Goal: Task Accomplishment & Management: Manage account settings

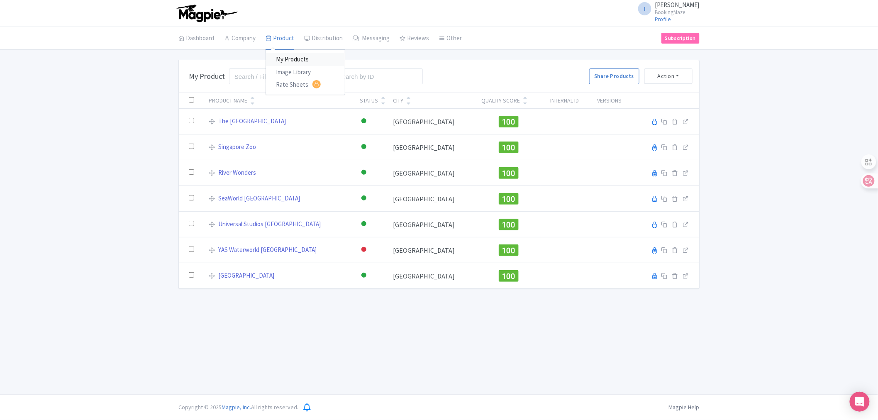
click at [282, 55] on link "My Products" at bounding box center [305, 59] width 79 height 13
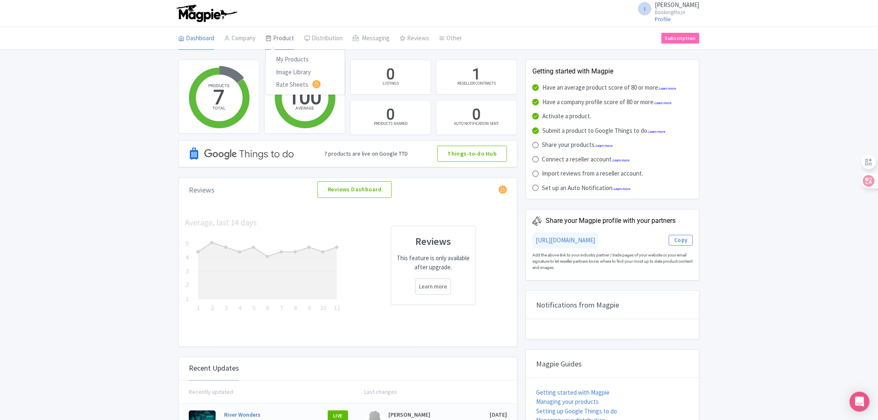
click at [275, 38] on link "Product" at bounding box center [279, 38] width 29 height 23
click at [290, 57] on link "My Products" at bounding box center [305, 59] width 79 height 13
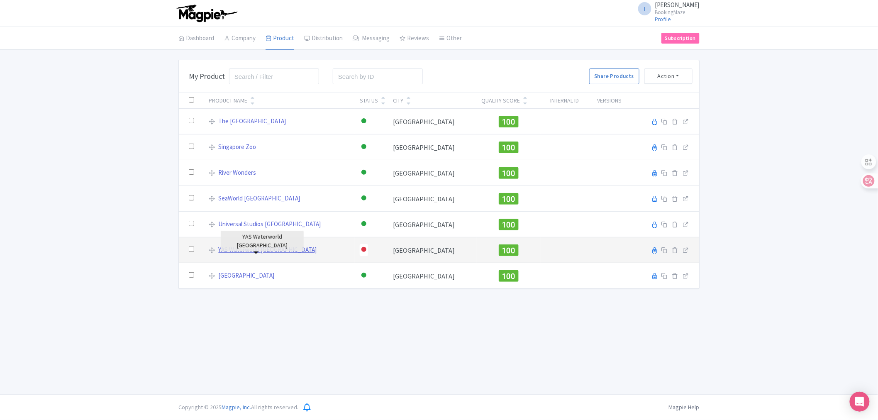
click at [253, 248] on link "YAS Waterworld [GEOGRAPHIC_DATA]" at bounding box center [268, 250] width 98 height 10
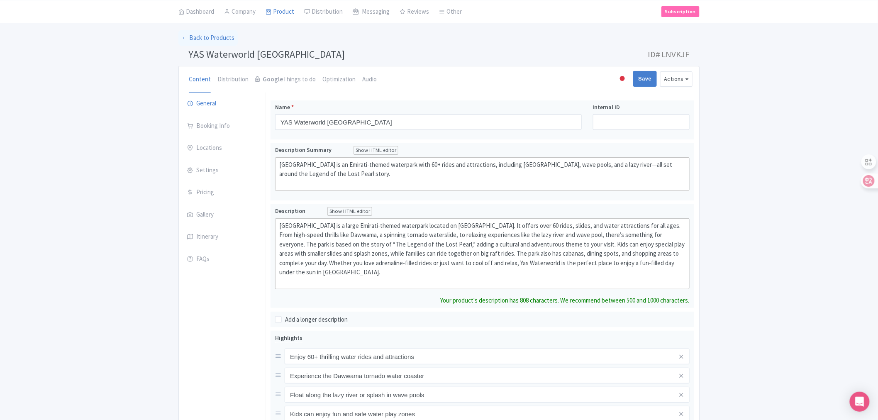
scroll to position [46, 0]
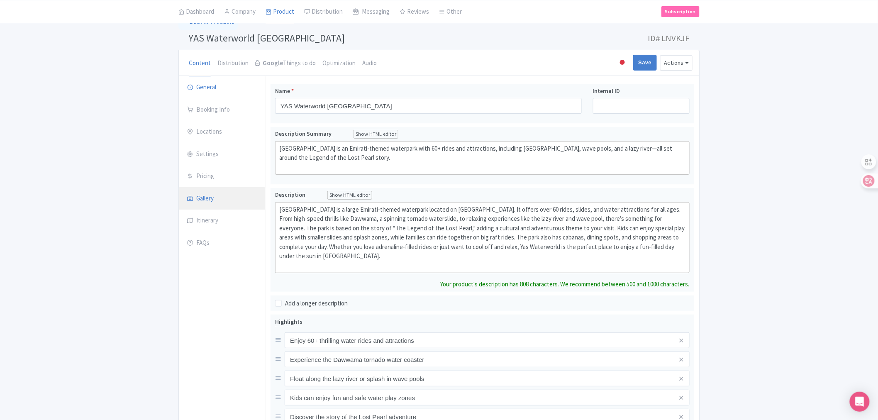
click at [219, 204] on link "Gallery" at bounding box center [222, 198] width 86 height 23
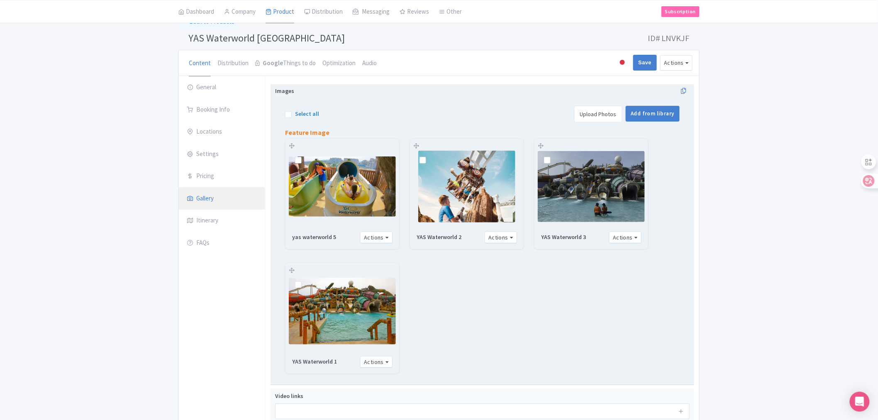
scroll to position [0, 0]
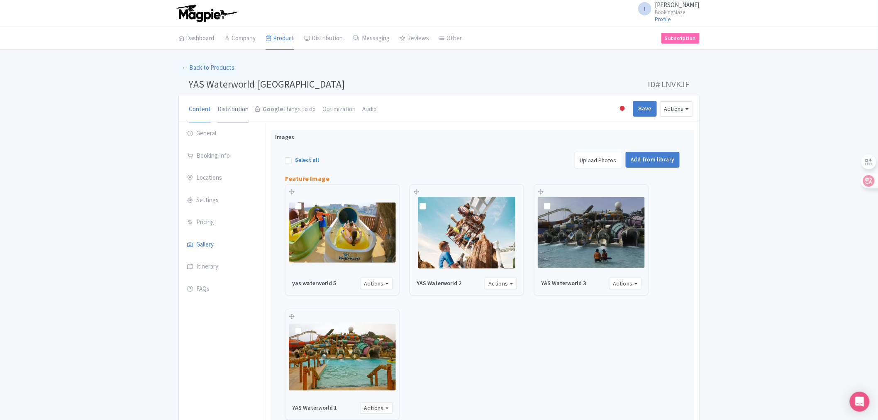
click at [224, 110] on link "Distribution" at bounding box center [232, 109] width 31 height 27
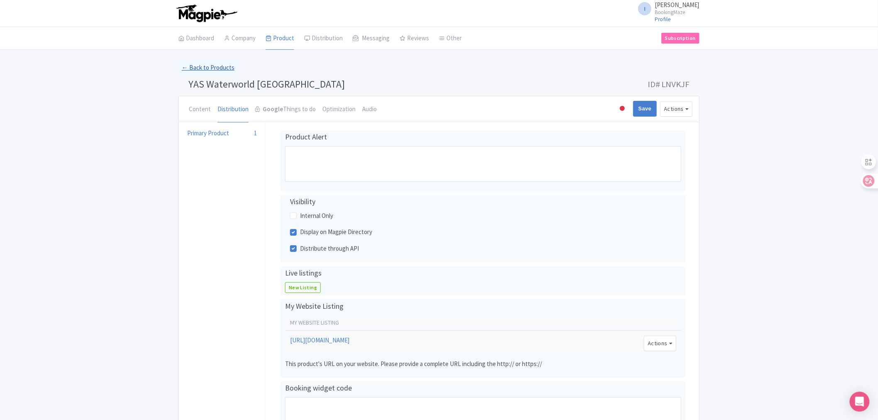
click at [190, 68] on link "← Back to Products" at bounding box center [207, 68] width 59 height 16
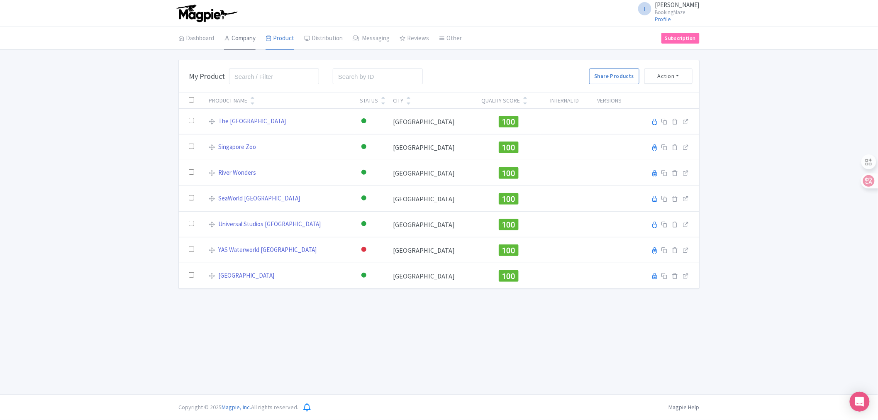
click at [244, 43] on link "Company" at bounding box center [240, 38] width 32 height 23
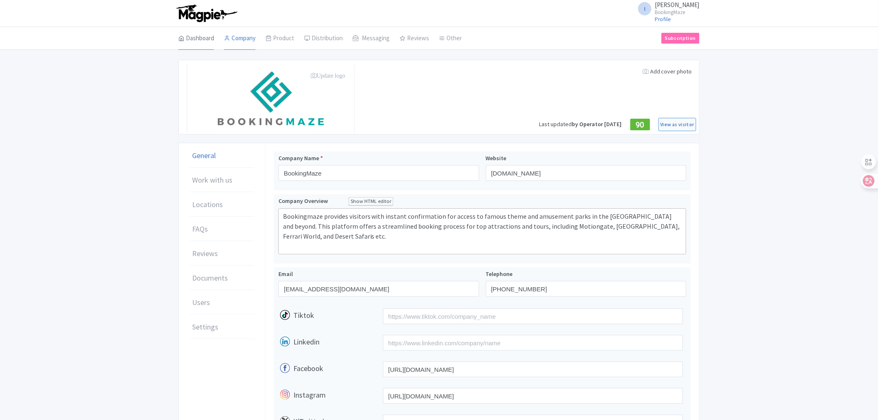
click at [197, 41] on link "Dashboard" at bounding box center [196, 38] width 36 height 23
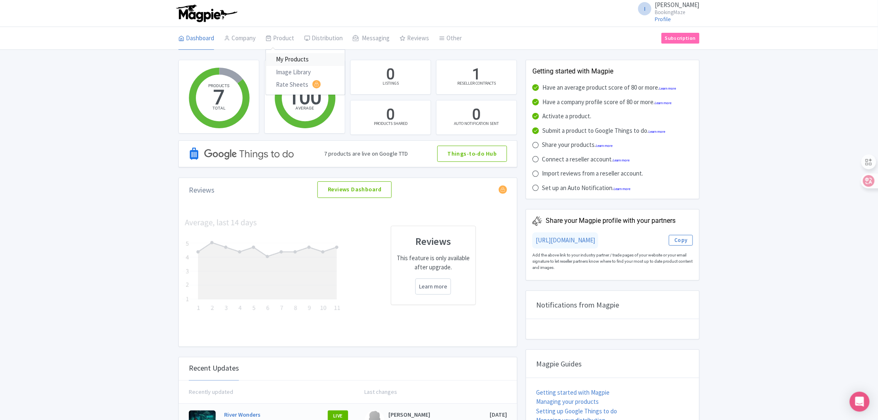
click at [294, 60] on link "My Products" at bounding box center [305, 59] width 79 height 13
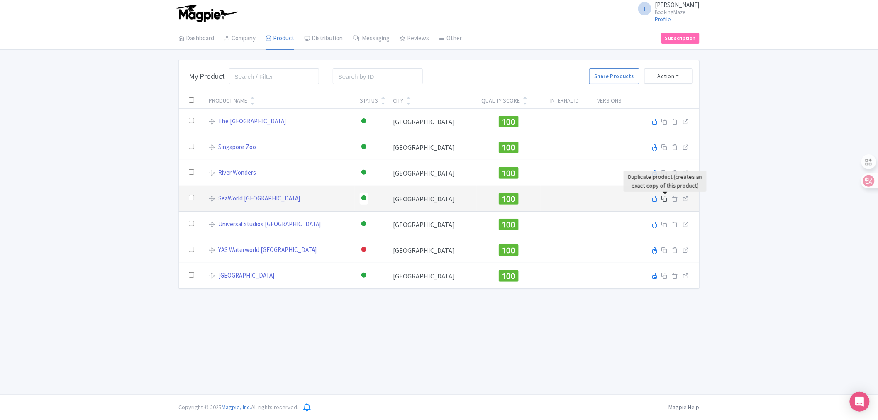
click at [665, 199] on icon at bounding box center [664, 198] width 6 height 6
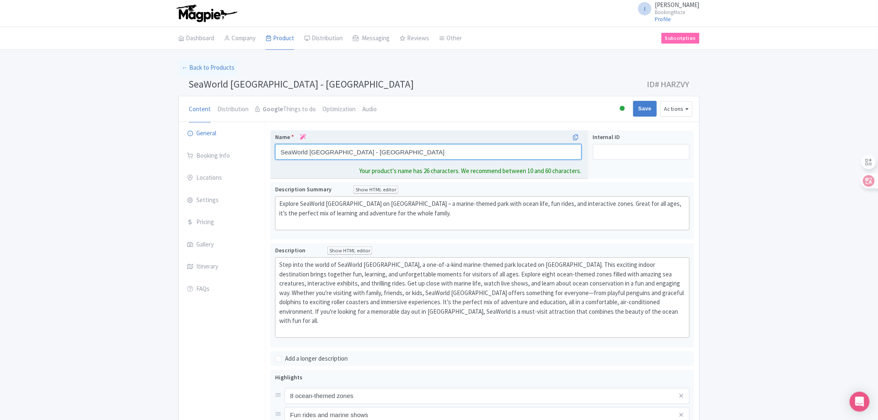
click at [361, 152] on input "SeaWorld Abu Dhabi - Clone" at bounding box center [428, 152] width 307 height 16
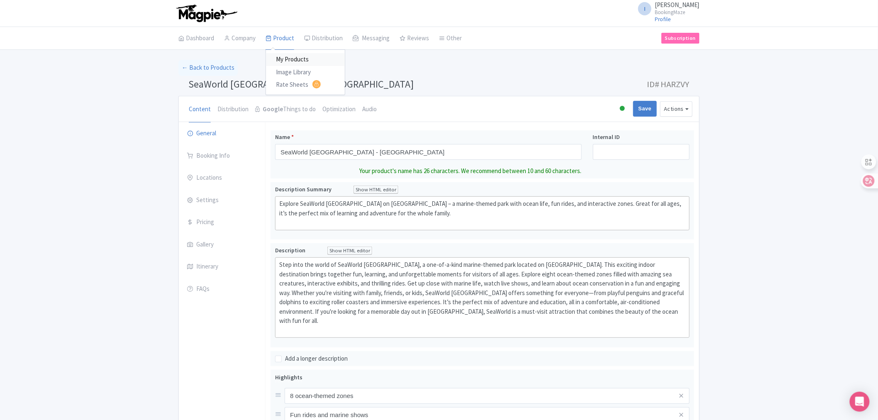
click at [289, 58] on link "My Products" at bounding box center [305, 59] width 79 height 13
